Goal: Task Accomplishment & Management: Use online tool/utility

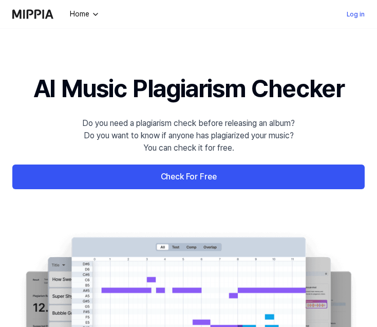
click at [92, 15] on img "button" at bounding box center [95, 14] width 8 height 8
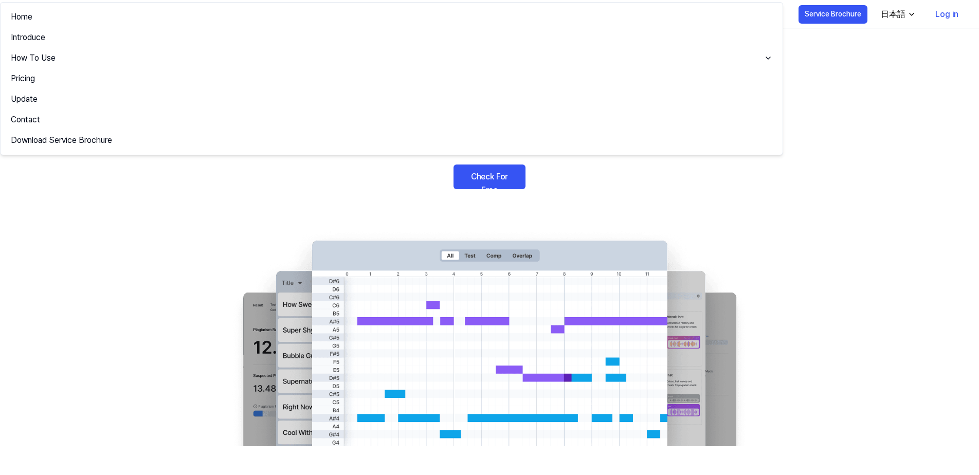
click at [377, 12] on div "日本語" at bounding box center [892, 14] width 29 height 12
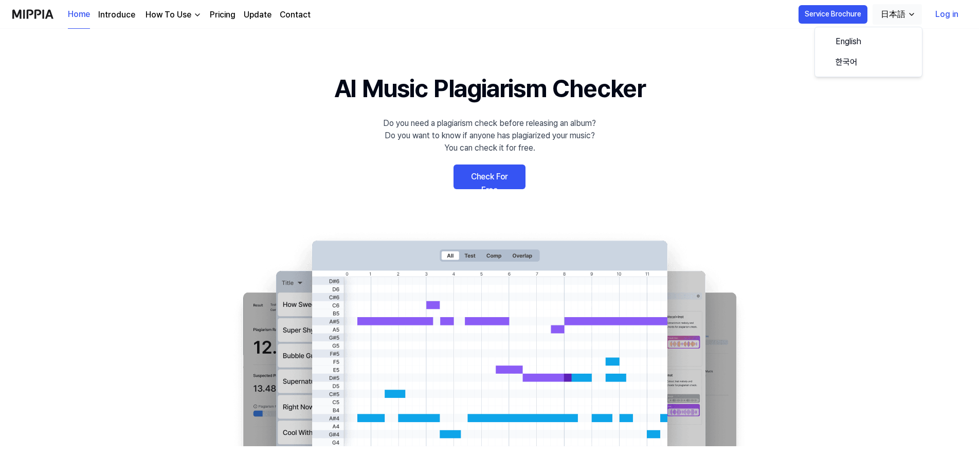
click at [377, 204] on 배너 "AI Music Plagiarism Checker Do you need a plagiarism check before releasing an …" at bounding box center [489, 258] width 740 height 376
click at [509, 179] on link "Check For Free" at bounding box center [489, 176] width 72 height 25
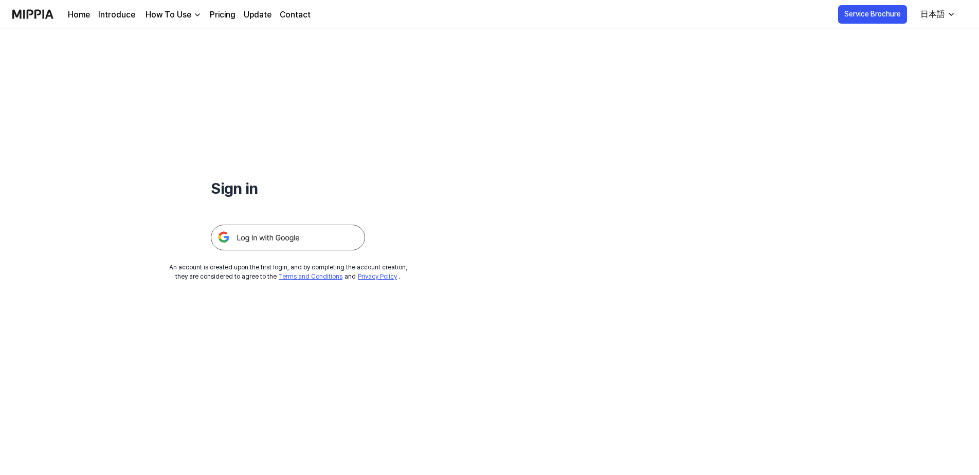
click at [260, 238] on img at bounding box center [288, 238] width 154 height 26
